Goal: Task Accomplishment & Management: Use online tool/utility

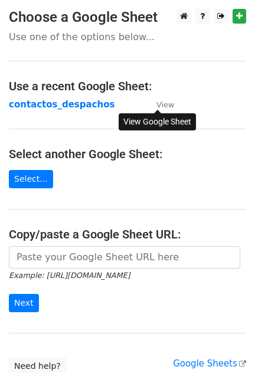
click at [165, 100] on small "View" at bounding box center [165, 104] width 18 height 9
click at [41, 174] on link "Select..." at bounding box center [31, 179] width 44 height 18
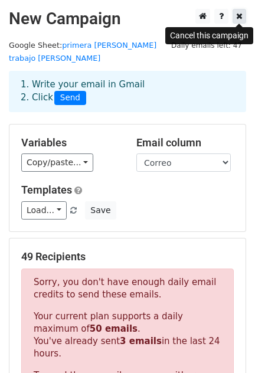
click at [240, 12] on icon at bounding box center [239, 16] width 6 height 8
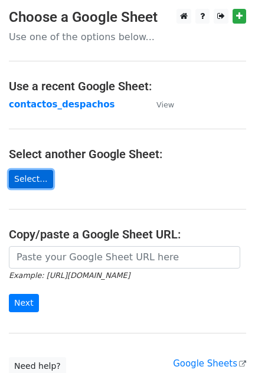
click at [26, 172] on link "Select..." at bounding box center [31, 179] width 44 height 18
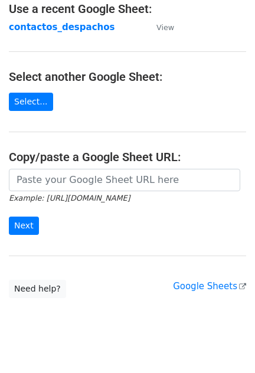
scroll to position [81, 0]
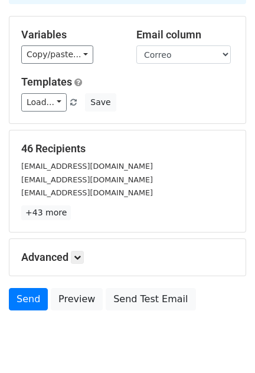
scroll to position [107, 0]
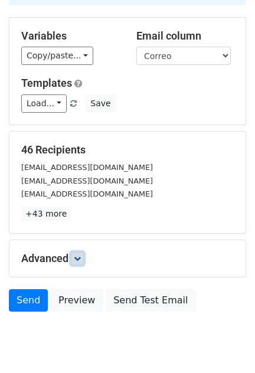
click at [77, 255] on icon at bounding box center [77, 258] width 7 height 7
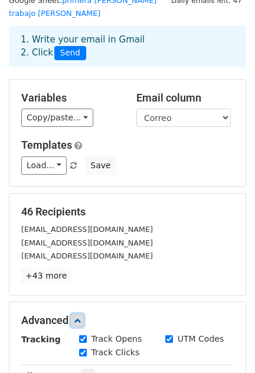
scroll to position [0, 0]
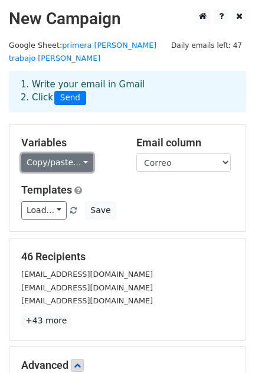
click at [74, 153] on link "Copy/paste..." at bounding box center [57, 162] width 72 height 18
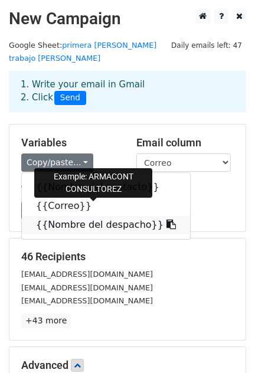
click at [166, 219] on icon at bounding box center [170, 223] width 9 height 9
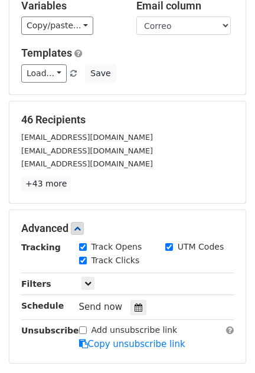
scroll to position [245, 0]
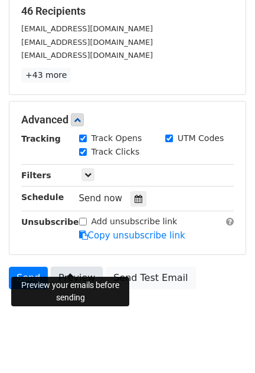
click at [80, 266] on link "Preview" at bounding box center [77, 277] width 52 height 22
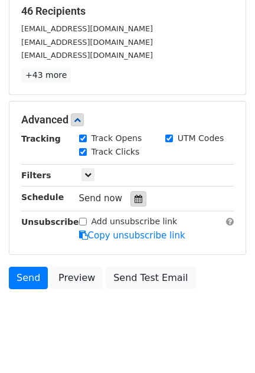
click at [135, 195] on icon at bounding box center [138, 199] width 8 height 8
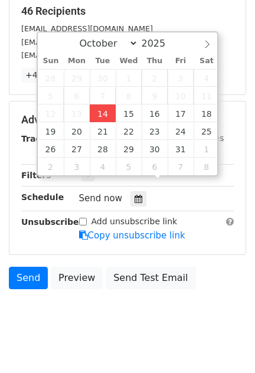
type input "[DATE] 12:00"
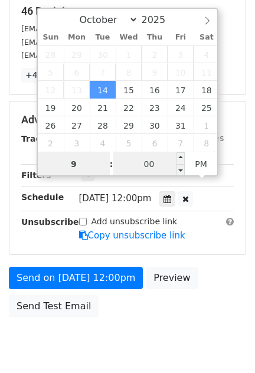
type input "9"
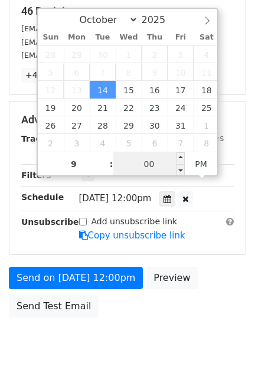
type input "[DATE] 21:00"
type input "09"
click at [168, 163] on input "00" at bounding box center [149, 164] width 72 height 24
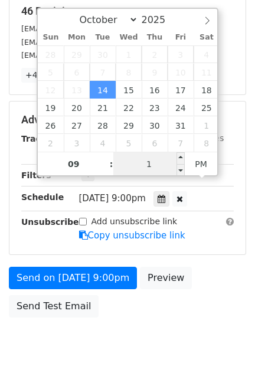
type input "15"
type input "2025-10-14 09:15"
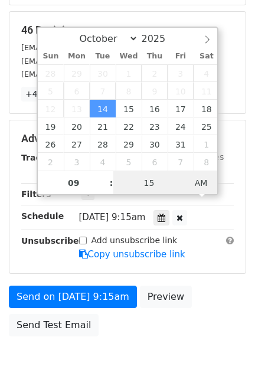
click at [206, 163] on div "October November December 2025 Sun Mon Tue Wed Thu Fri Sat 28 29 30 1 2 3 4 5 6…" at bounding box center [128, 111] width 182 height 169
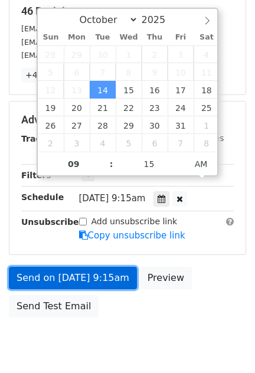
click at [65, 266] on link "Send on Oct 14 at 9:15am" at bounding box center [73, 277] width 128 height 22
